Goal: Check status: Check status

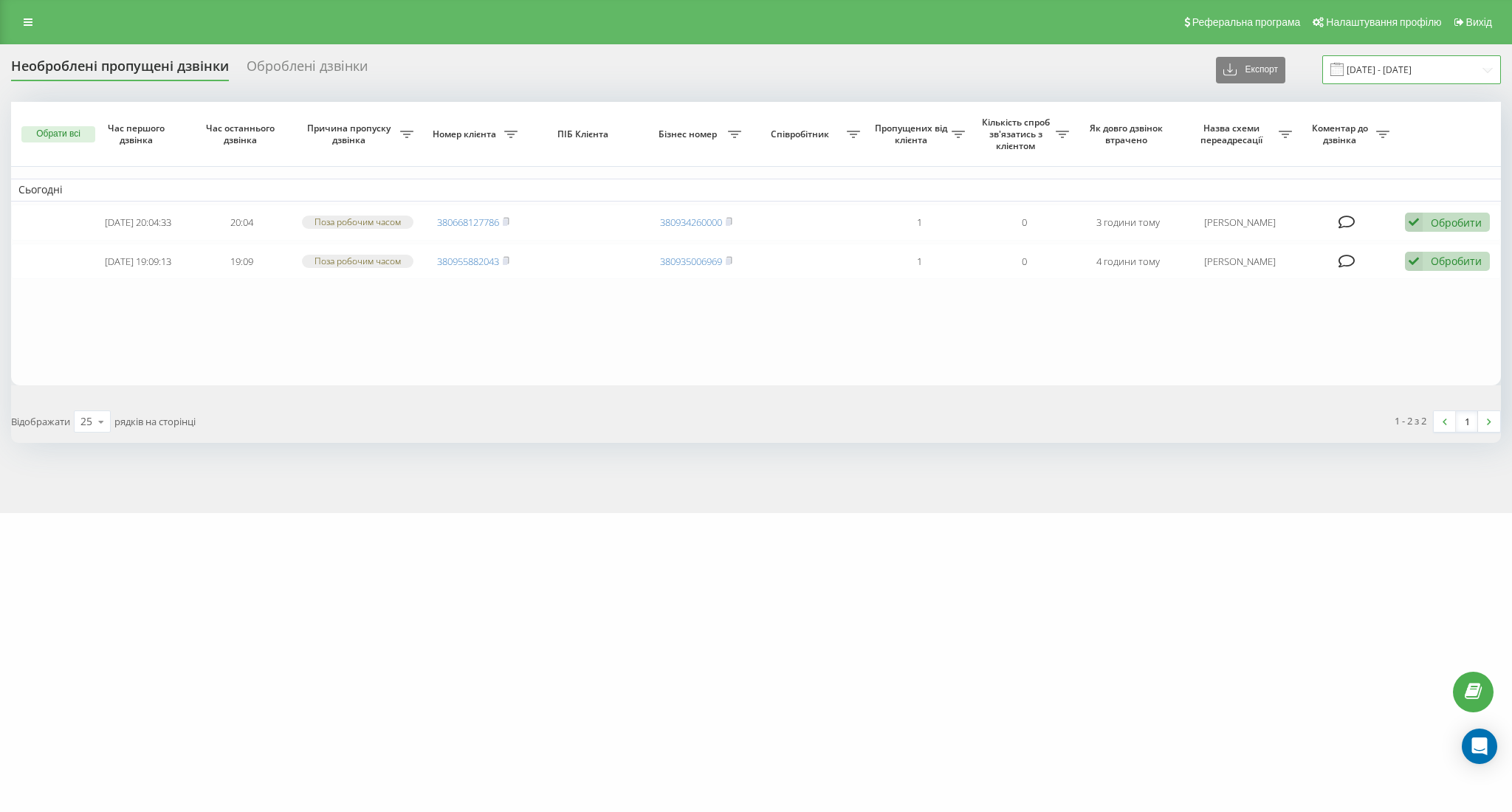
click at [1412, 75] on input "[DATE] - [DATE]" at bounding box center [1411, 70] width 179 height 29
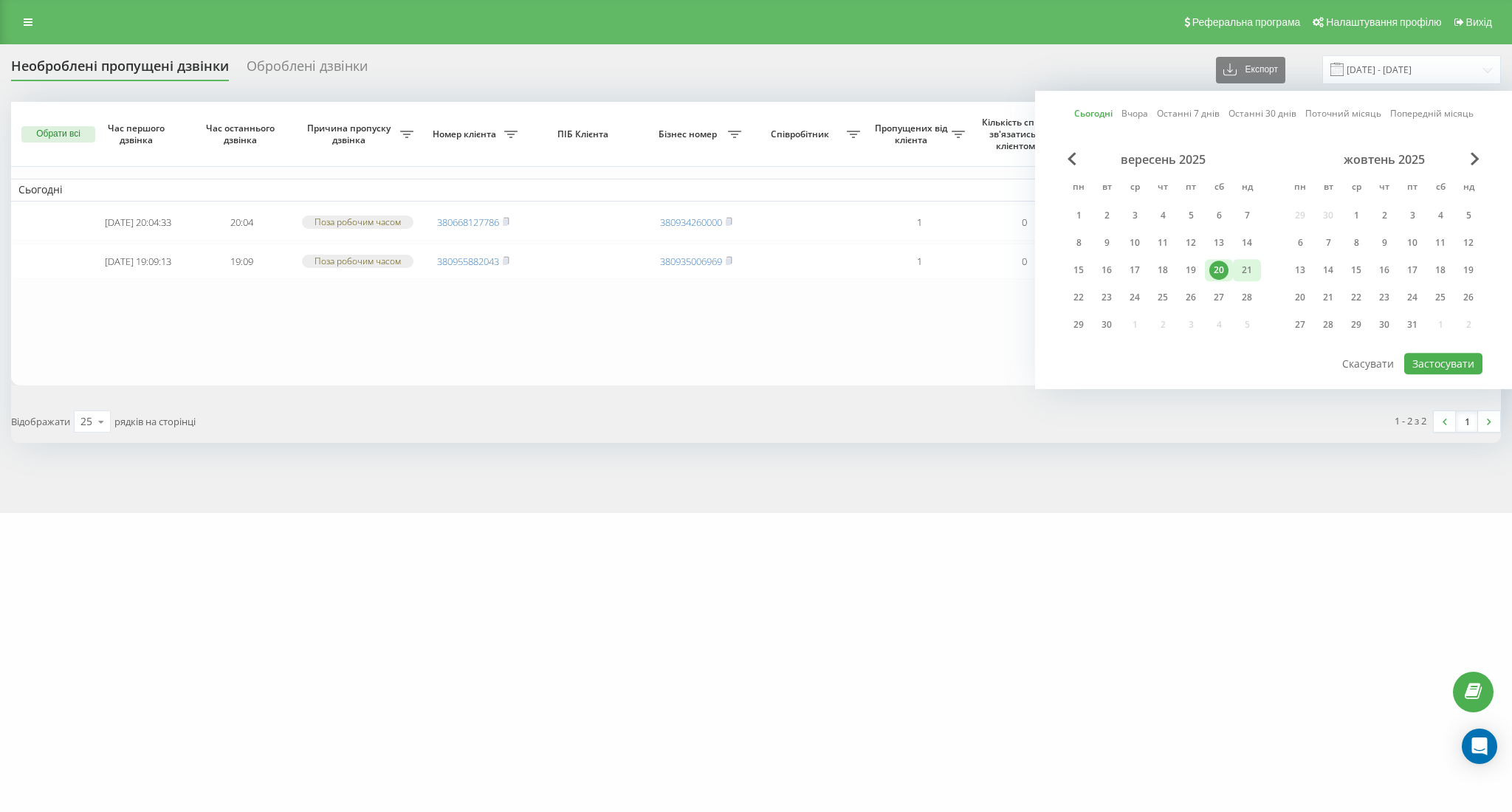
click at [1255, 271] on div "21" at bounding box center [1247, 270] width 19 height 19
click at [1214, 268] on div "20" at bounding box center [1218, 270] width 19 height 19
click at [1449, 366] on button "Застосувати" at bounding box center [1443, 363] width 78 height 22
type input "[DATE] - [DATE]"
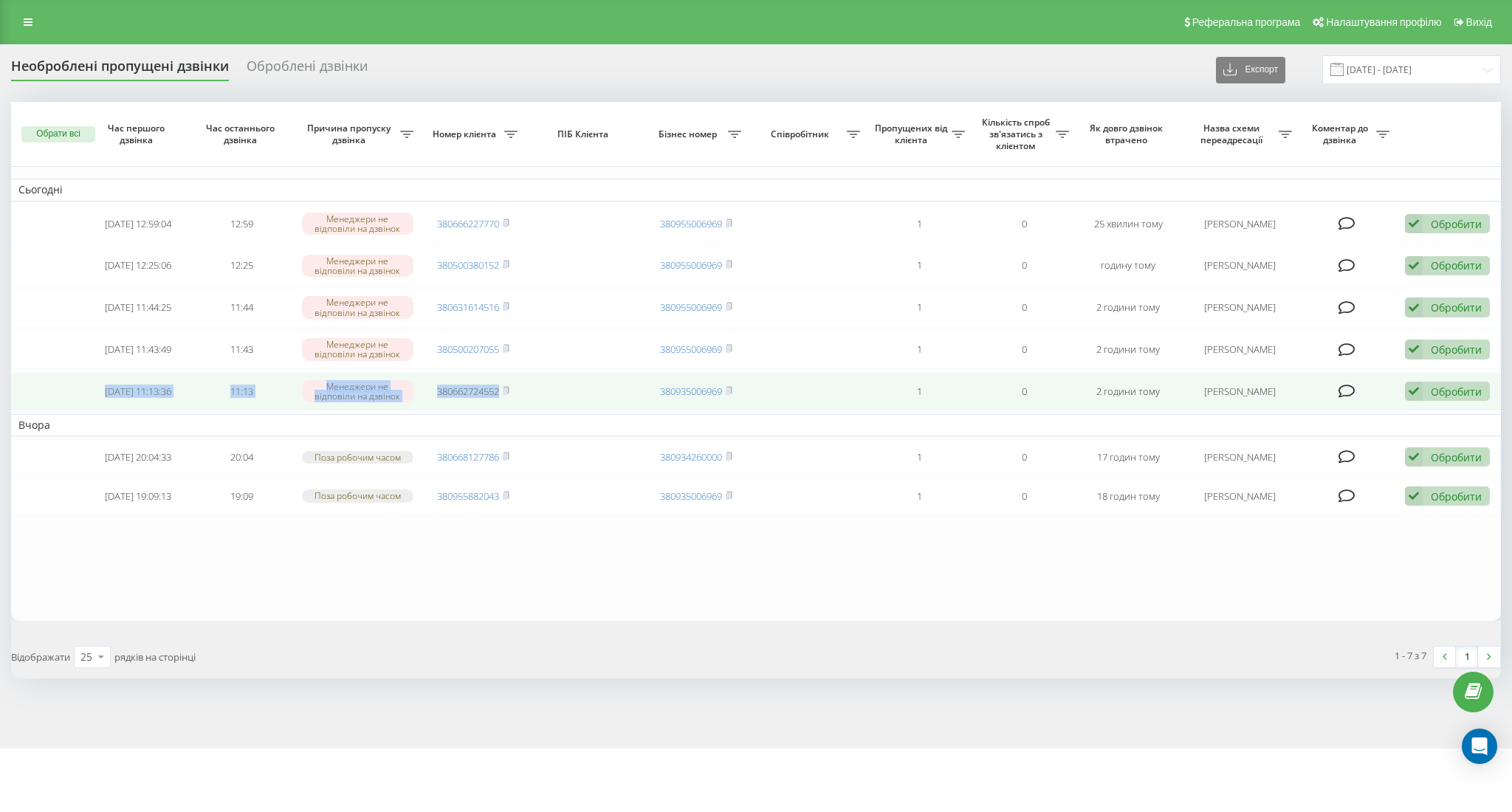
drag, startPoint x: 105, startPoint y: 391, endPoint x: 410, endPoint y: 406, distance: 305.4
click at [513, 408] on tr "[DATE] 11:13:36 11:13 Менеджери не відповіли на дзвінок 380662724552 3809350069…" at bounding box center [756, 391] width 1489 height 39
copy tr "[DATE] 11:13:36 11:13 Менеджери не відповіли на дзвінок 380662724552"
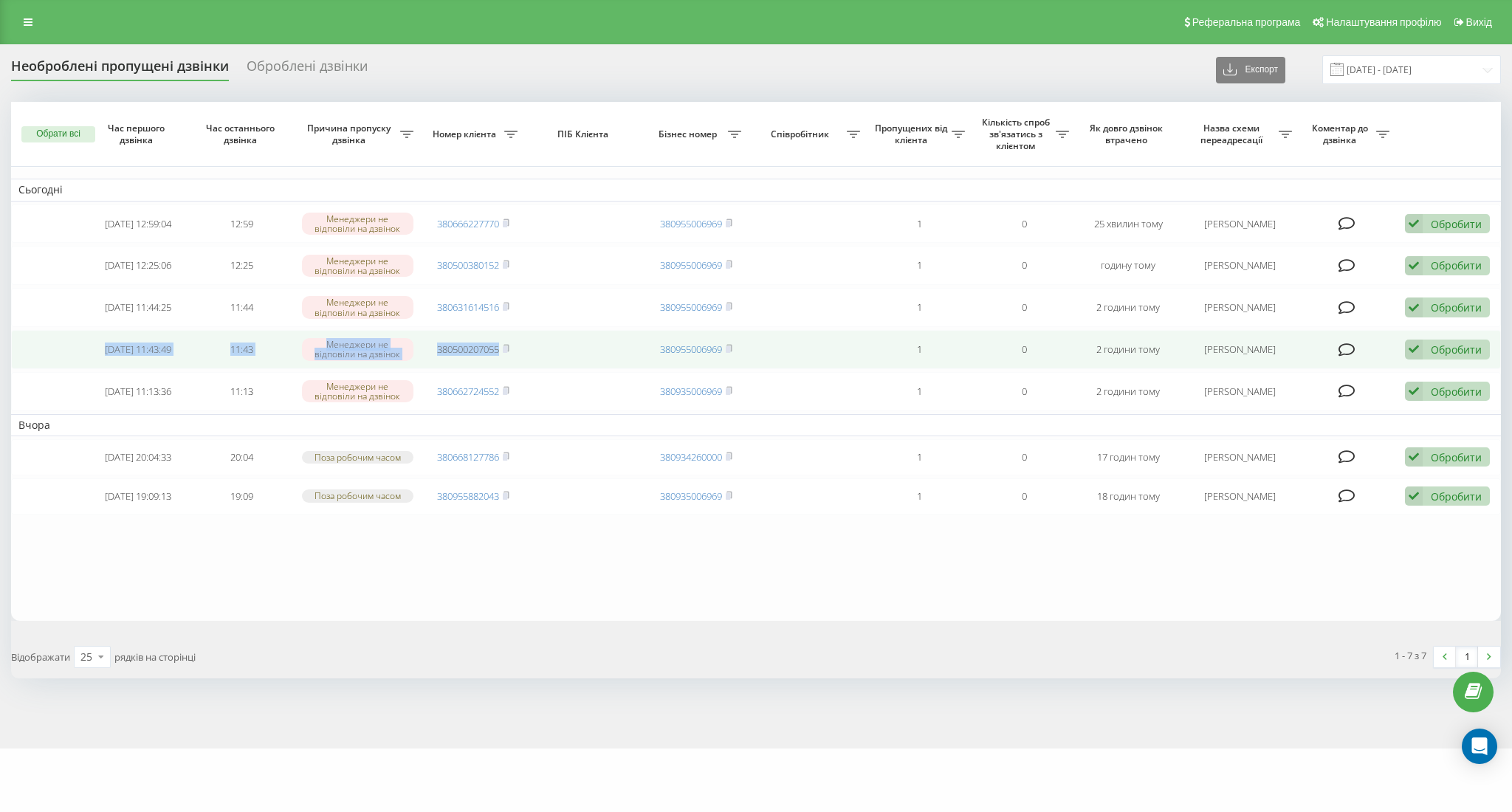
drag, startPoint x: 107, startPoint y: 343, endPoint x: 527, endPoint y: 369, distance: 420.8
click at [527, 369] on tr "[DATE] 11:43:49 11:43 Менеджери не відповіли на дзвінок 380500207055 3809550069…" at bounding box center [756, 349] width 1489 height 39
copy tr "[DATE] 11:43:49 11:43 Менеджери не відповіли на дзвінок 380500207055"
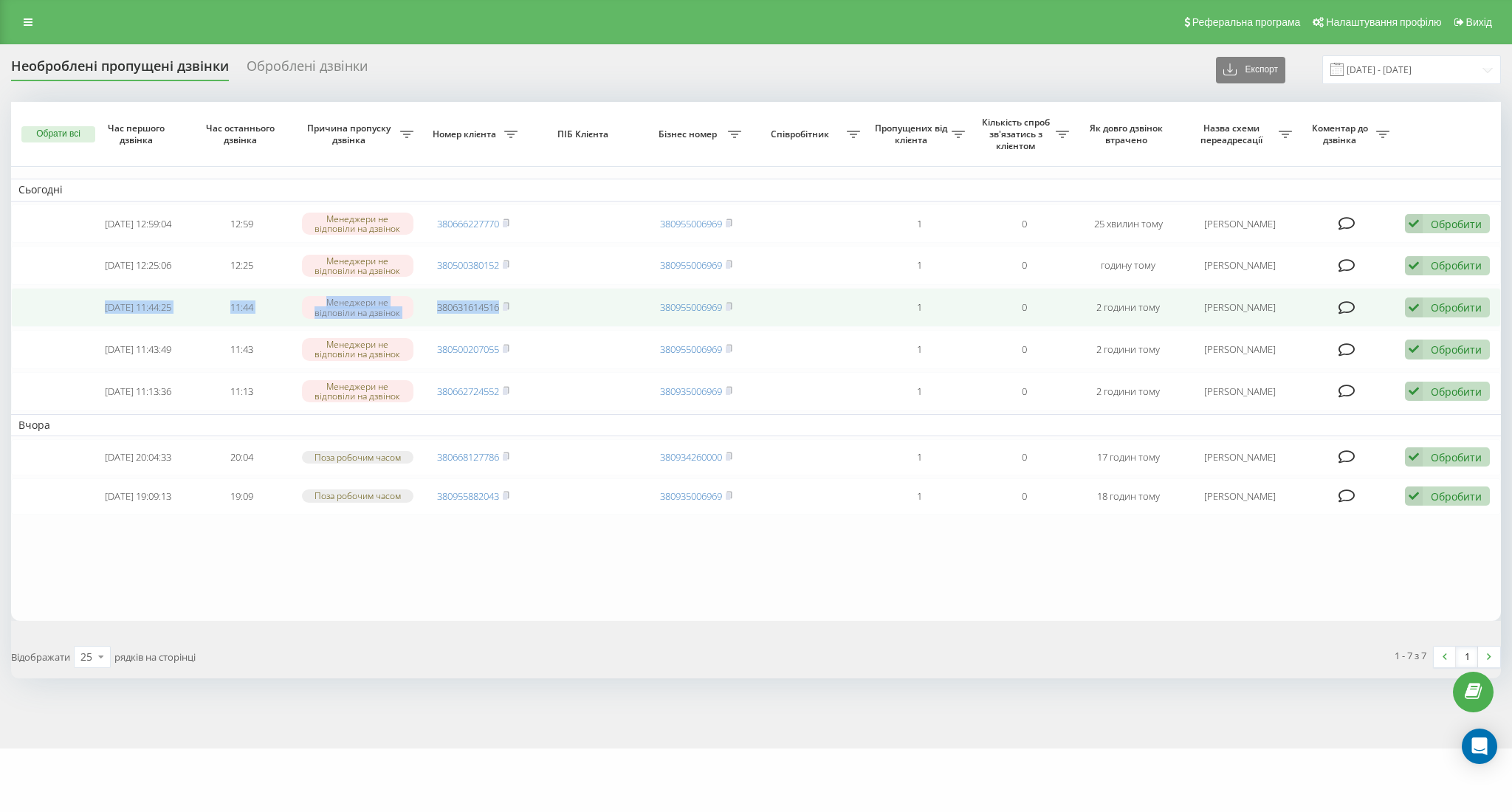
drag, startPoint x: 110, startPoint y: 301, endPoint x: 523, endPoint y: 329, distance: 413.9
click at [523, 327] on tr "[DATE] 11:44:25 11:44 [PERSON_NAME] не відповіли на дзвінок 380631614516 380955…" at bounding box center [756, 307] width 1489 height 39
copy tr "[DATE] 11:44:25 11:44 Менеджери не відповіли на дзвінок 380631614516"
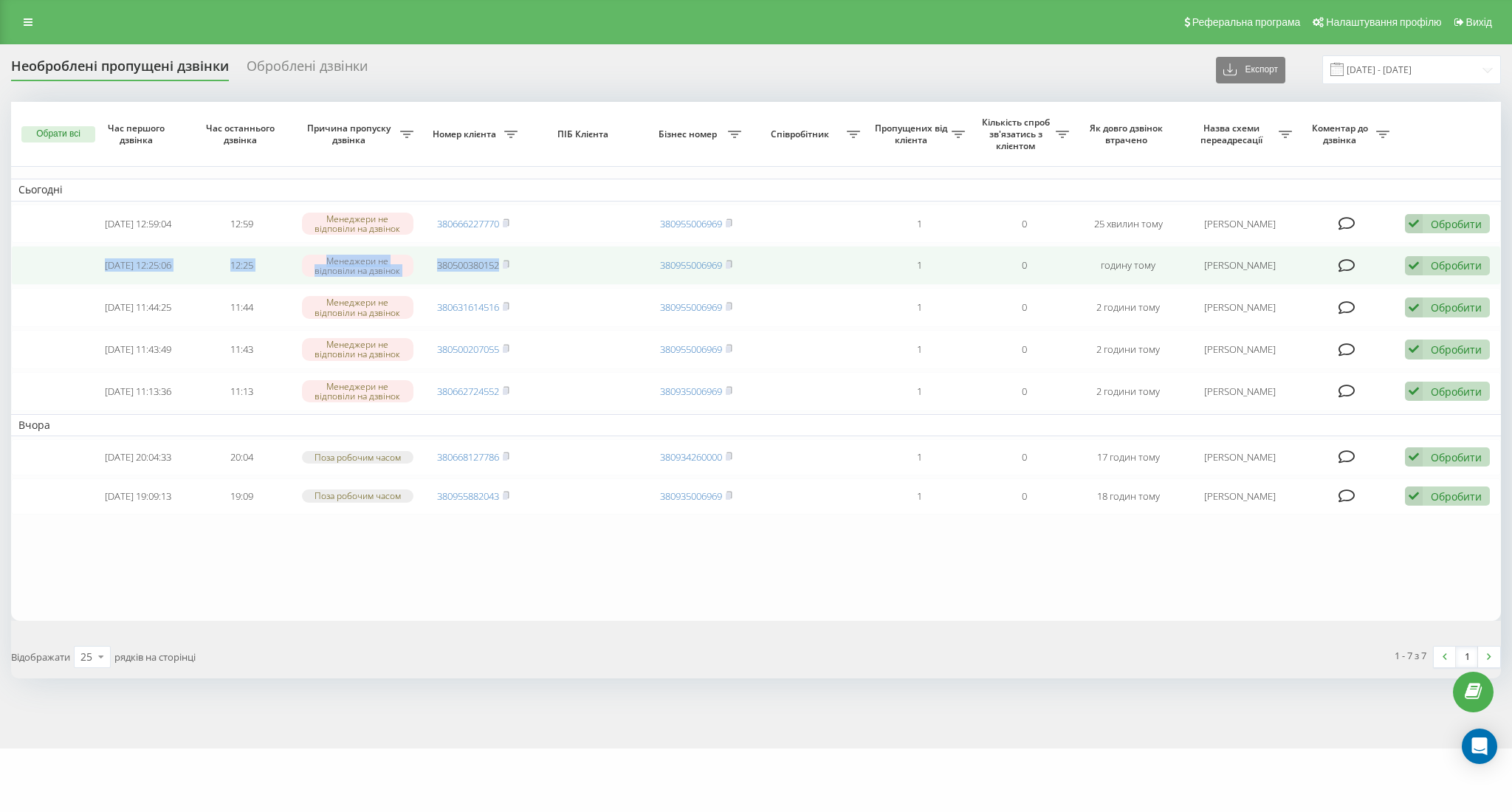
drag, startPoint x: 107, startPoint y: 253, endPoint x: 524, endPoint y: 277, distance: 417.7
click at [524, 277] on tr "[DATE] 12:25:06 12:25 Менеджери не відповіли на дзвінок 380500380152 3809550069…" at bounding box center [756, 265] width 1489 height 39
copy tr "[DATE] 12:25:06 12:25 Менеджери не відповіли на дзвінок 380500380152"
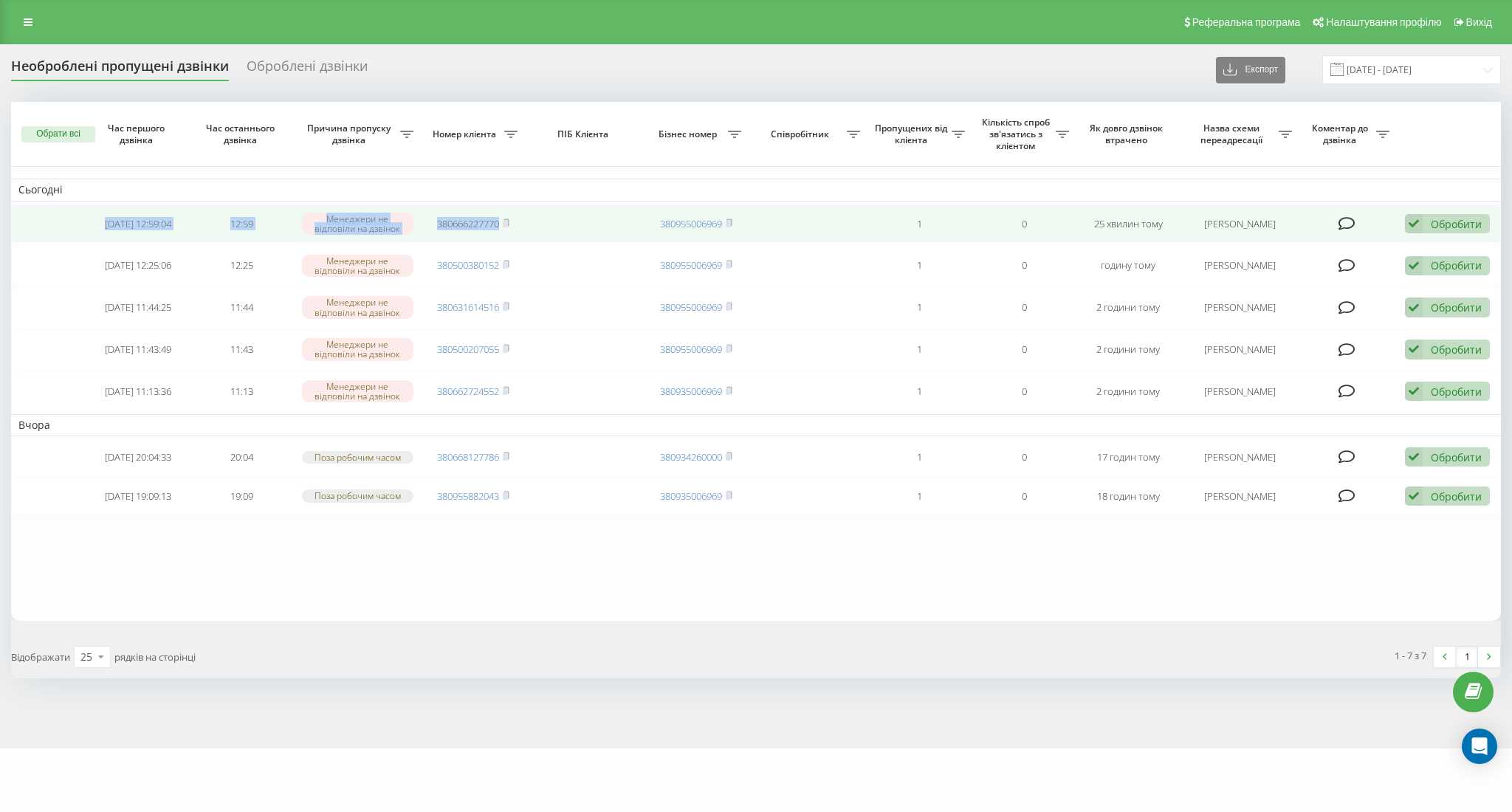
drag, startPoint x: 107, startPoint y: 217, endPoint x: 548, endPoint y: 226, distance: 441.1
click at [548, 226] on tr "[DATE] 12:59:04 12:59 [PERSON_NAME] не відповіли на дзвінок 380666227770 380955…" at bounding box center [756, 223] width 1489 height 39
copy tr "[DATE] 12:59:04 12:59 Менеджери не відповіли на дзвінок 380666227770"
